Goal: Check status: Check status

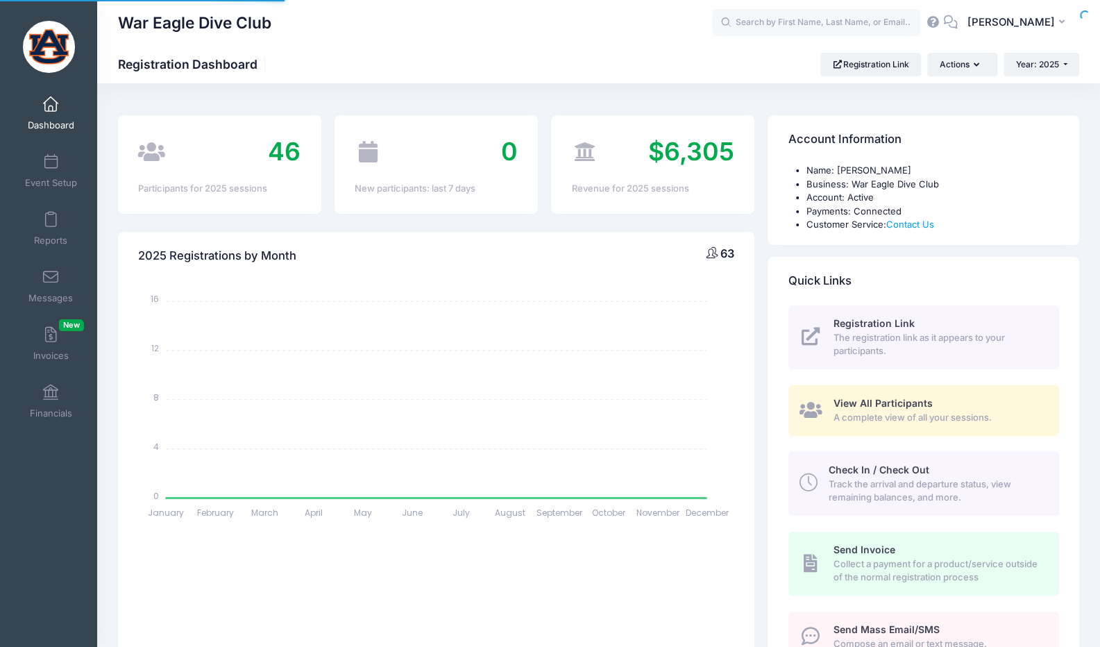
select select
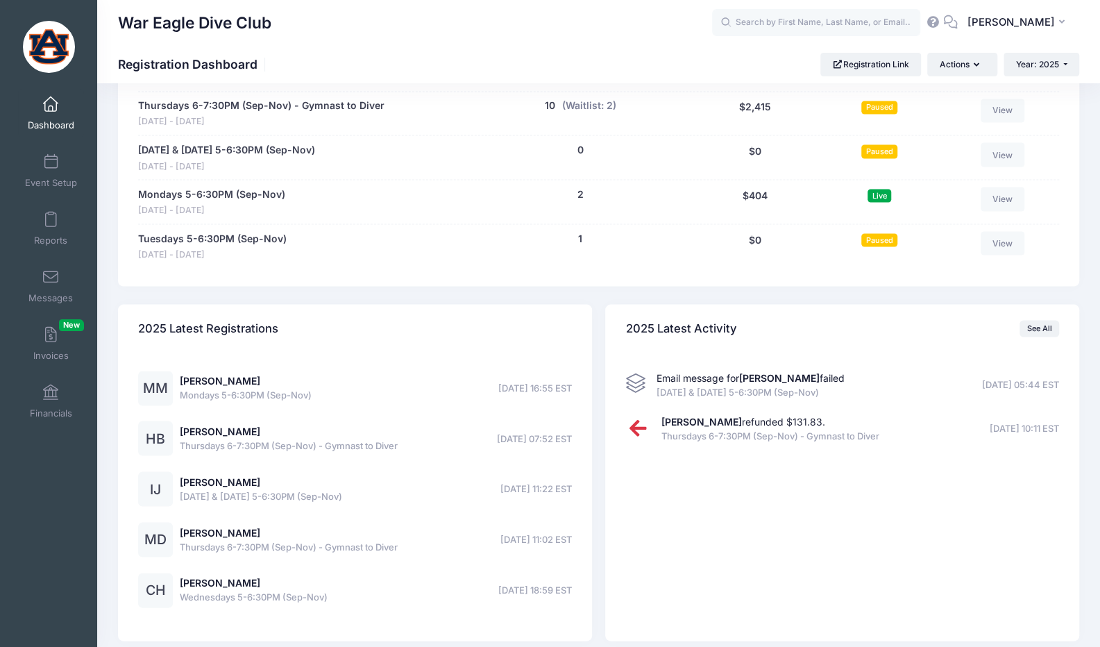
scroll to position [1559, 0]
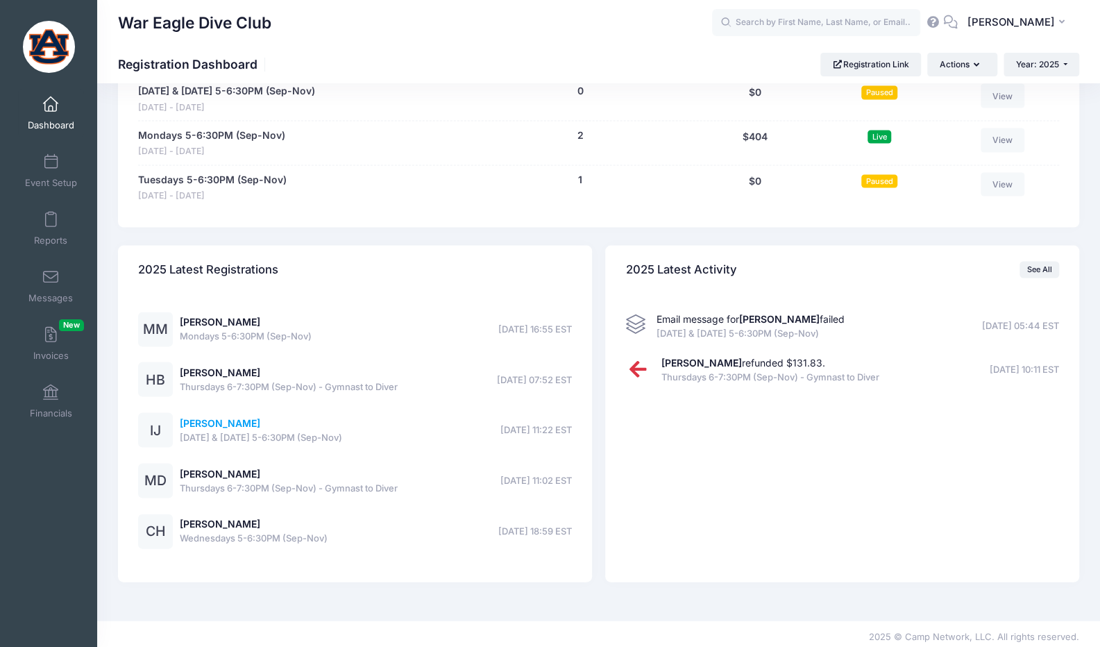
click at [230, 417] on link "Isabella Jarvis" at bounding box center [220, 423] width 81 height 12
